Goal: Answer question/provide support: Share knowledge or assist other users

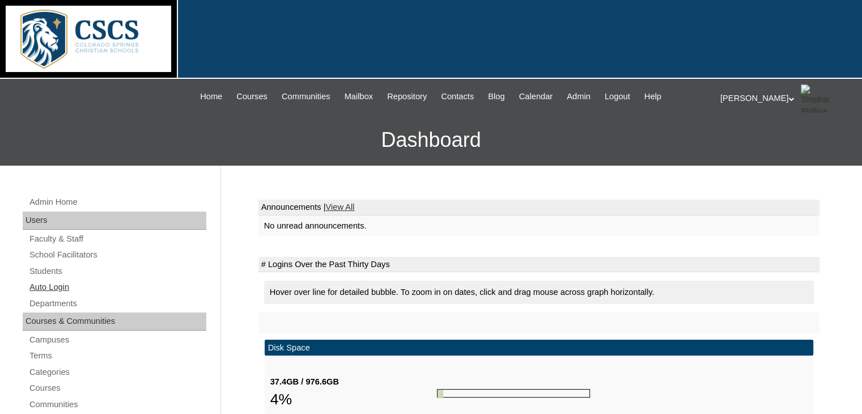
click at [58, 283] on link "Auto Login" at bounding box center [117, 287] width 178 height 14
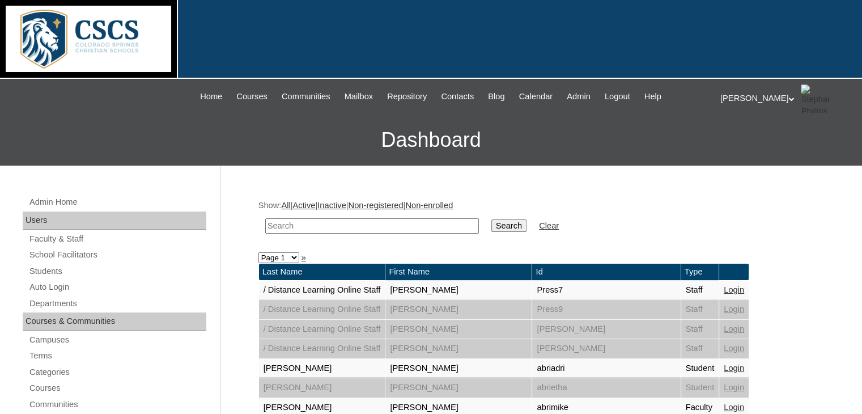
click at [299, 227] on input "text" at bounding box center [372, 225] width 214 height 15
type input "[PERSON_NAME]"
click at [492, 219] on input "Search" at bounding box center [509, 225] width 35 height 12
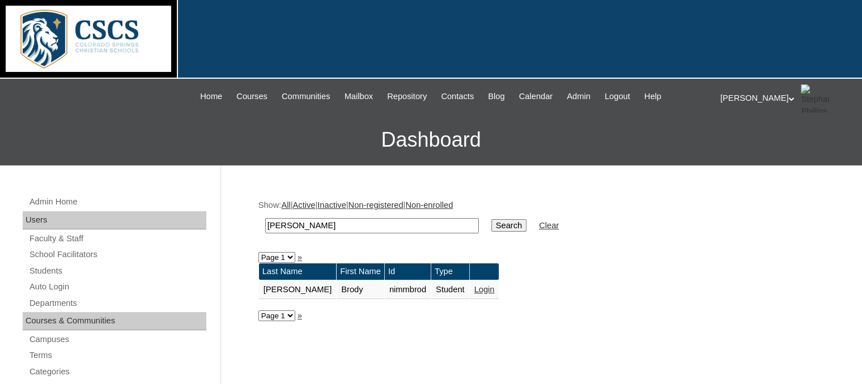
click at [475, 291] on link "Login" at bounding box center [485, 289] width 20 height 9
